Goal: Transaction & Acquisition: Purchase product/service

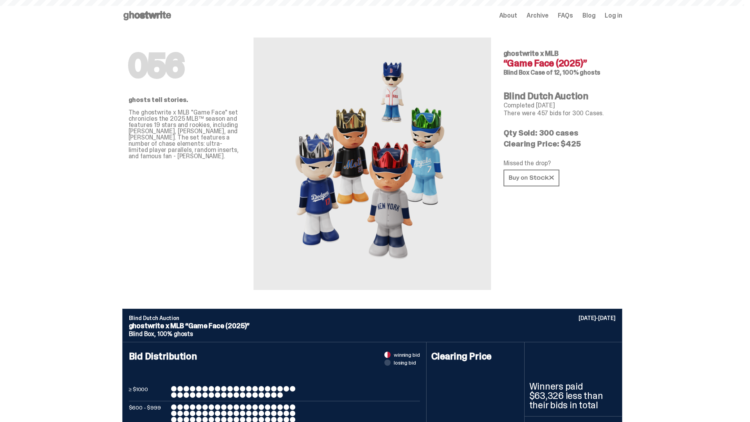
scroll to position [380, 0]
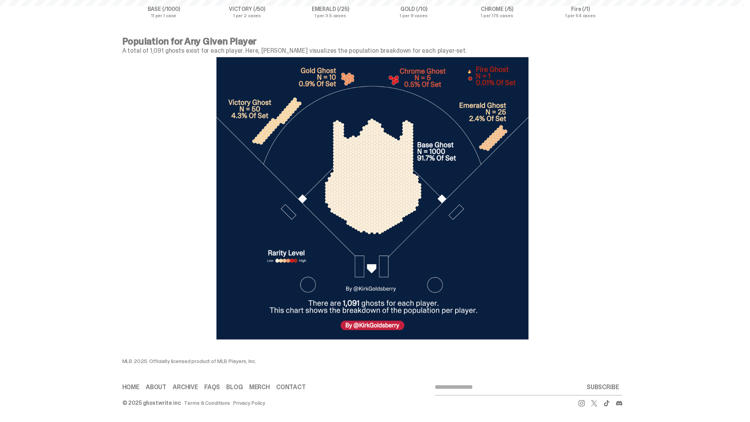
scroll to position [2578, 0]
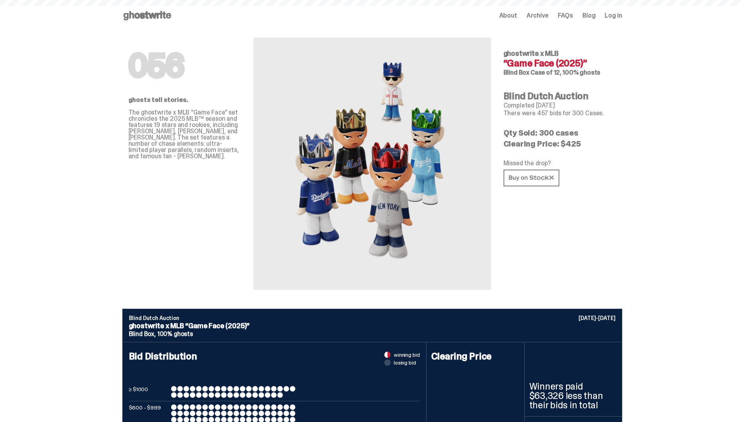
scroll to position [2578, 0]
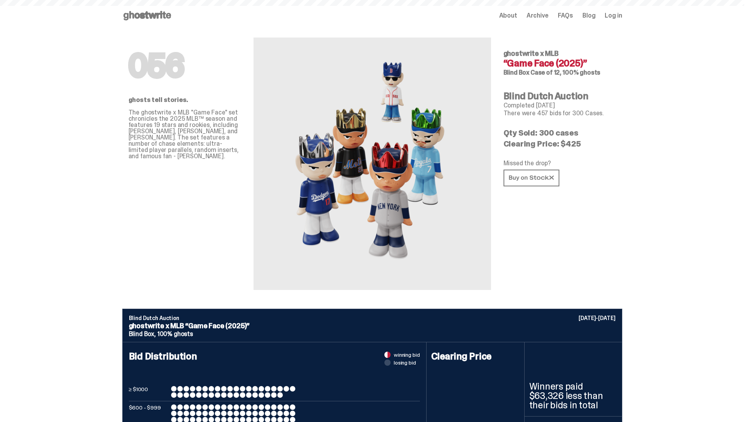
scroll to position [2578, 0]
